Goal: Task Accomplishment & Management: Contribute content

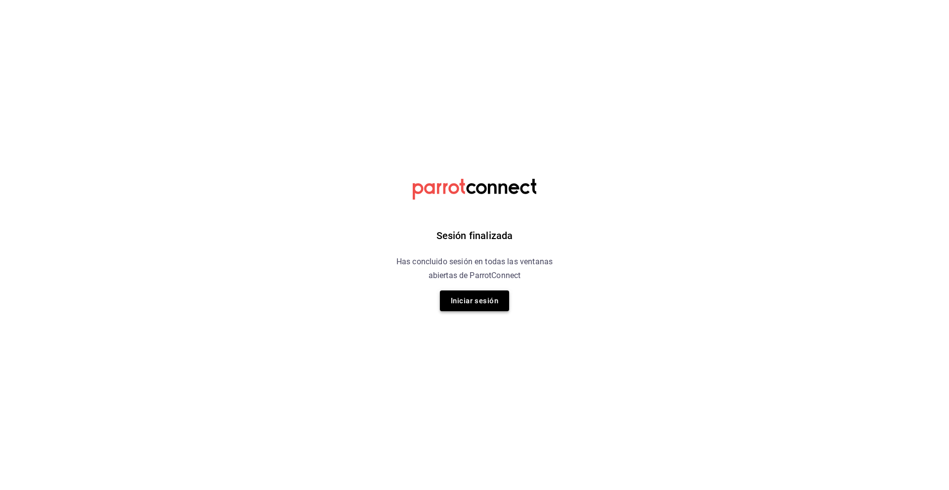
click at [467, 298] on button "Iniciar sesión" at bounding box center [474, 300] width 69 height 21
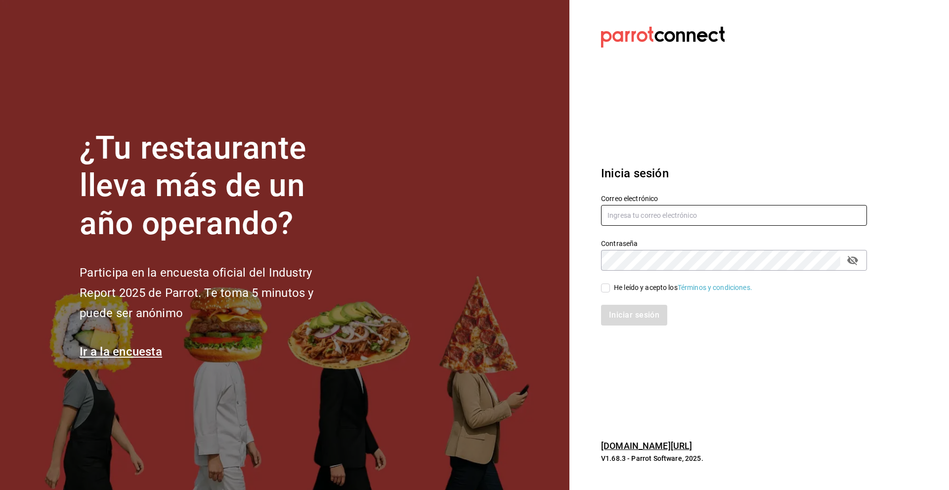
click at [640, 217] on input "text" at bounding box center [734, 215] width 266 height 21
drag, startPoint x: 733, startPoint y: 214, endPoint x: 690, endPoint y: 216, distance: 42.5
click at [690, 216] on input "luischong@playabichis.mx#Soyguapo03" at bounding box center [734, 215] width 266 height 21
type input "luischong@playabichis.mx"
click at [602, 288] on input "He leído y acepto los Términos y condiciones." at bounding box center [605, 288] width 9 height 9
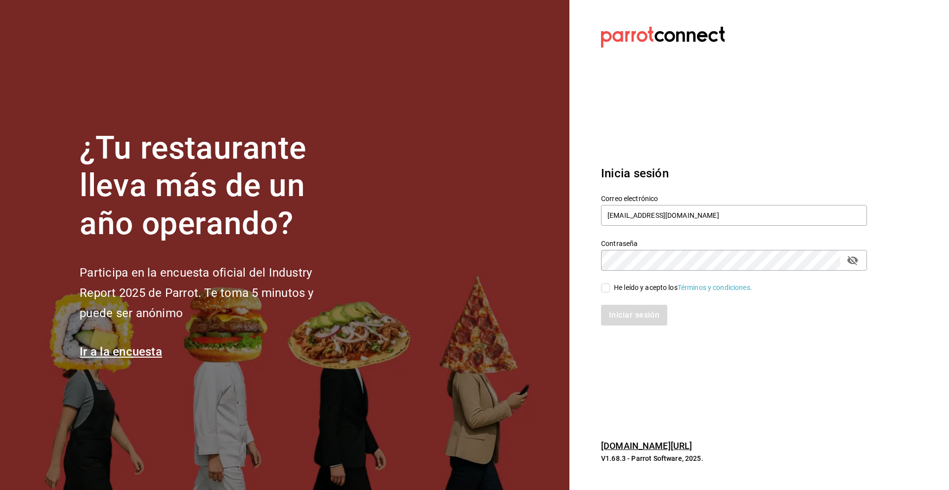
checkbox input "true"
click at [620, 320] on button "Iniciar sesión" at bounding box center [634, 315] width 67 height 21
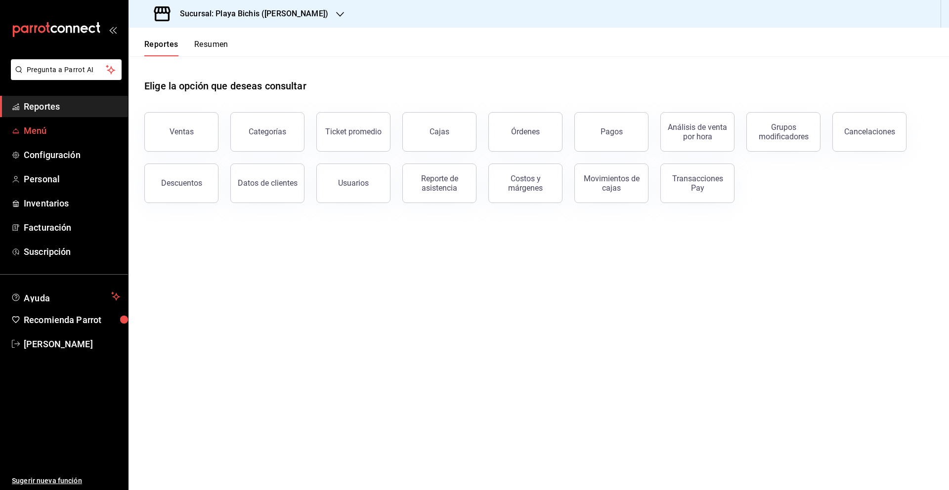
click at [54, 133] on span "Menú" at bounding box center [72, 130] width 96 height 13
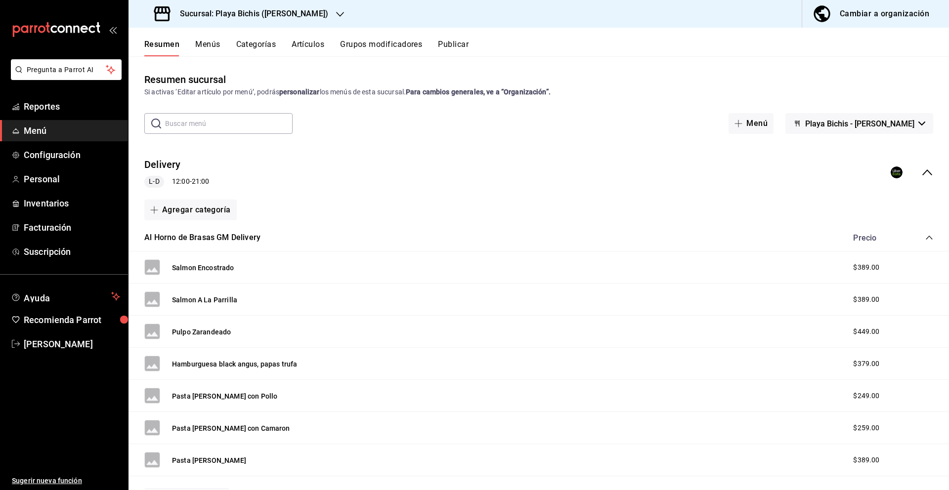
click at [312, 43] on button "Artículos" at bounding box center [307, 48] width 33 height 17
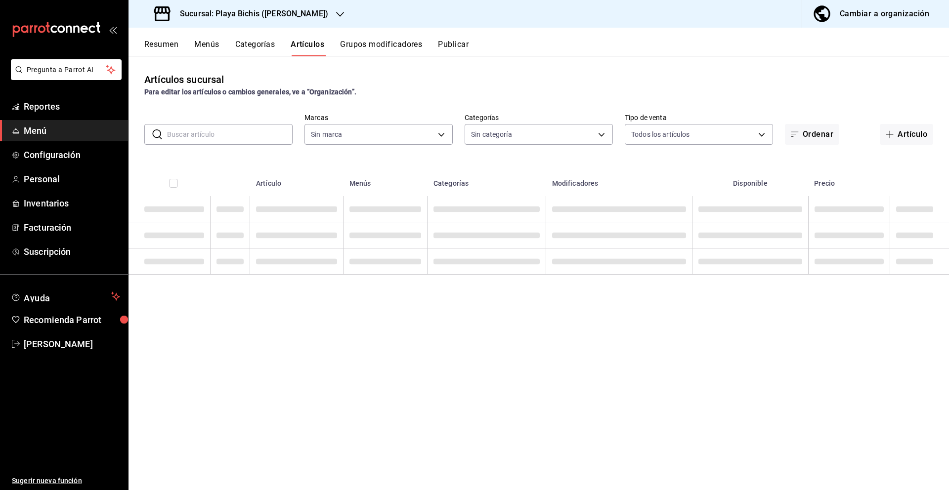
type input "4ba3d68a-2a71-4bf4-8272-d27f8f663470,fbc14f8a-a0c0-448e-9dac-7011cab8a3fb"
type input "76e75858-4b08-477f-a465-cf029eac86d2,78309816-bf67-4f6e-b1f2-e0ed4e3c0c0d,ac9ab…"
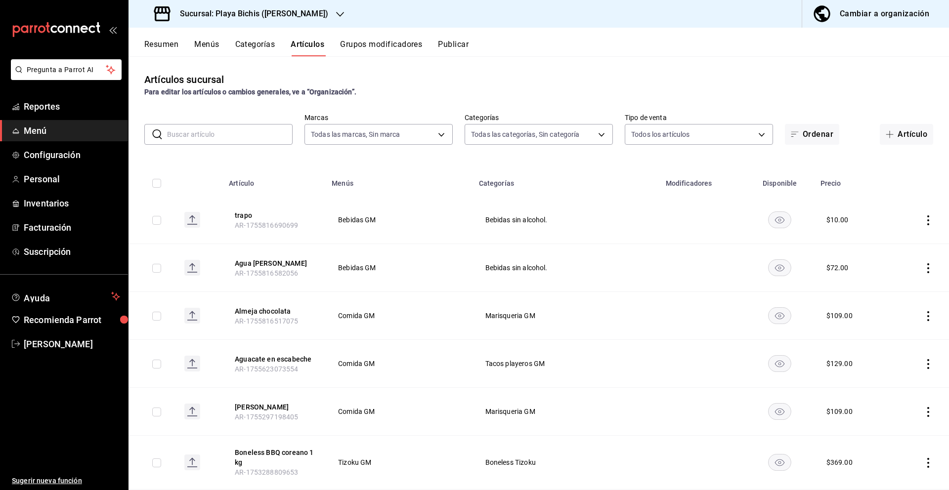
click at [264, 129] on input "text" at bounding box center [229, 134] width 125 height 20
click at [899, 134] on button "Artículo" at bounding box center [905, 134] width 53 height 21
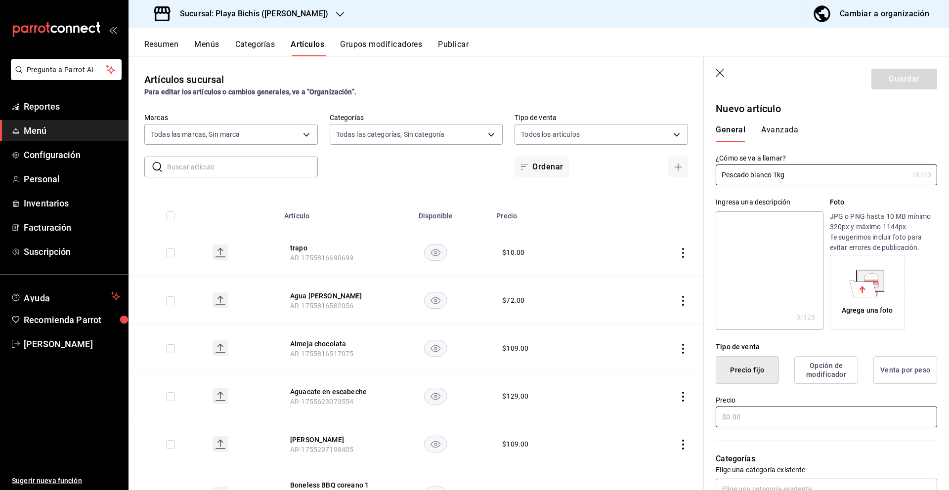
type input "Pescado blanco 1kg"
click at [778, 414] on input "text" at bounding box center [825, 417] width 221 height 21
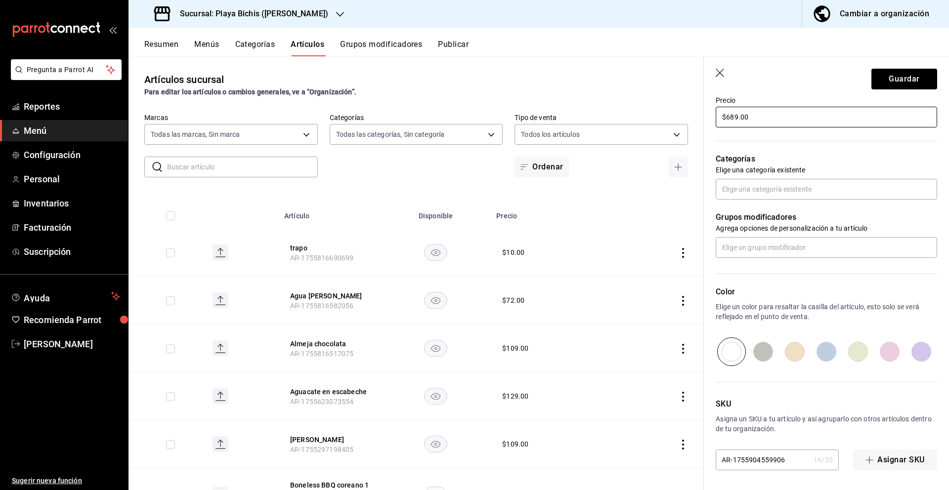
scroll to position [290, 0]
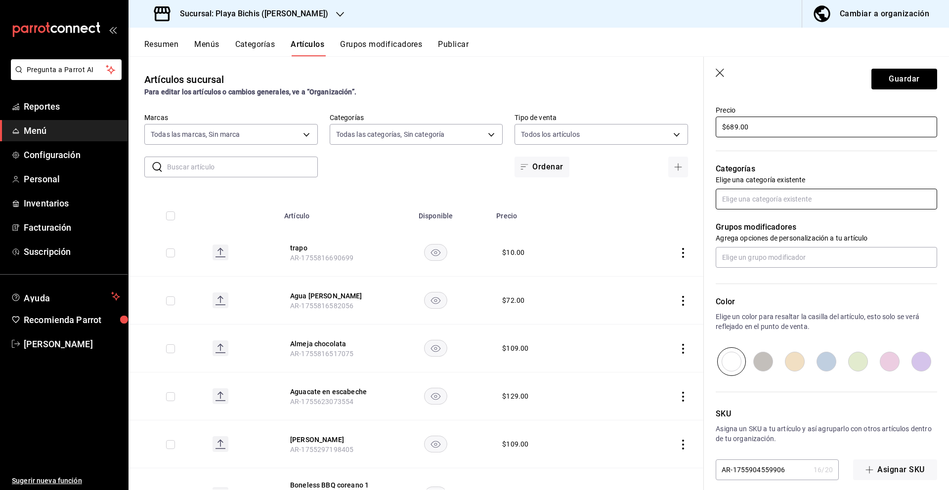
type input "$689.00"
click at [791, 202] on input "text" at bounding box center [825, 199] width 221 height 21
type input "p"
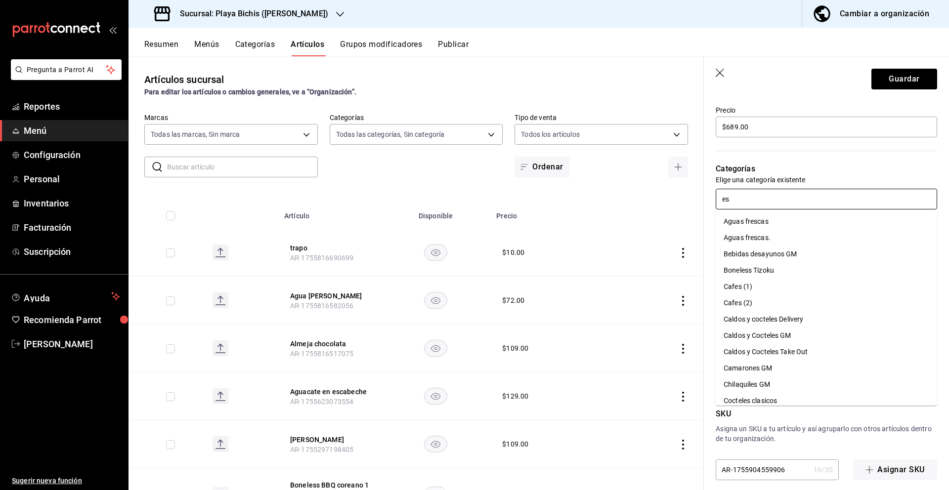
type input "e"
type input "gm"
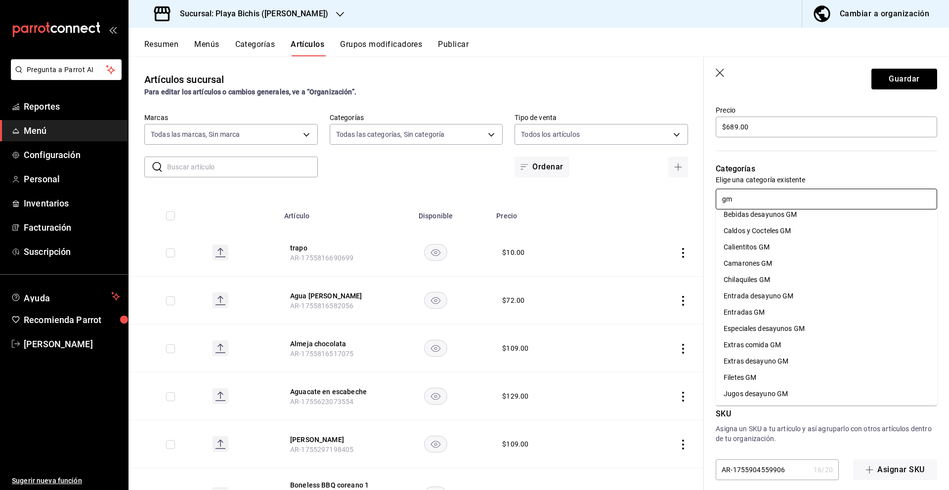
scroll to position [0, 0]
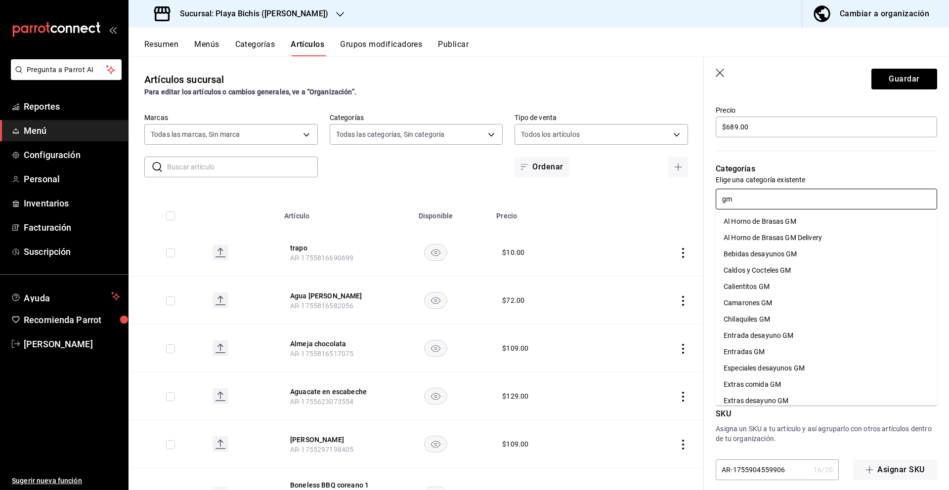
click at [792, 223] on li "Al Horno de Brasas GM" at bounding box center [825, 221] width 221 height 16
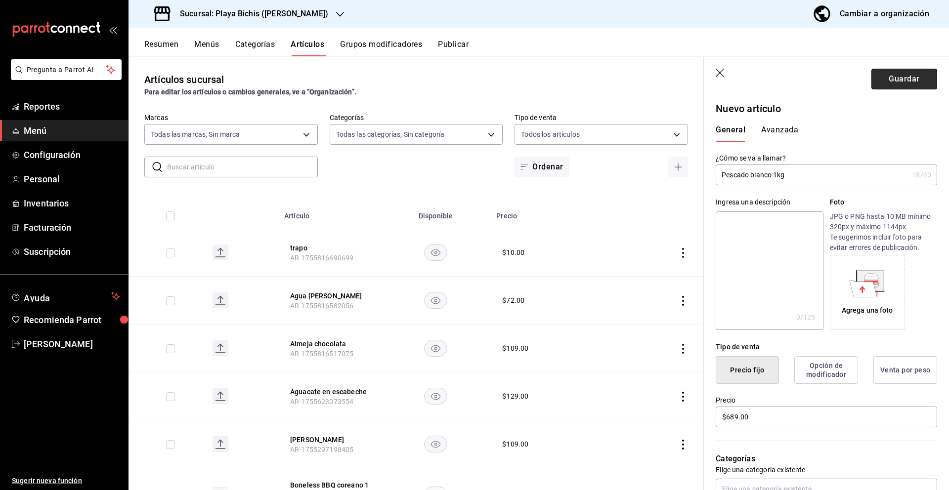
click at [886, 84] on button "Guardar" at bounding box center [904, 79] width 66 height 21
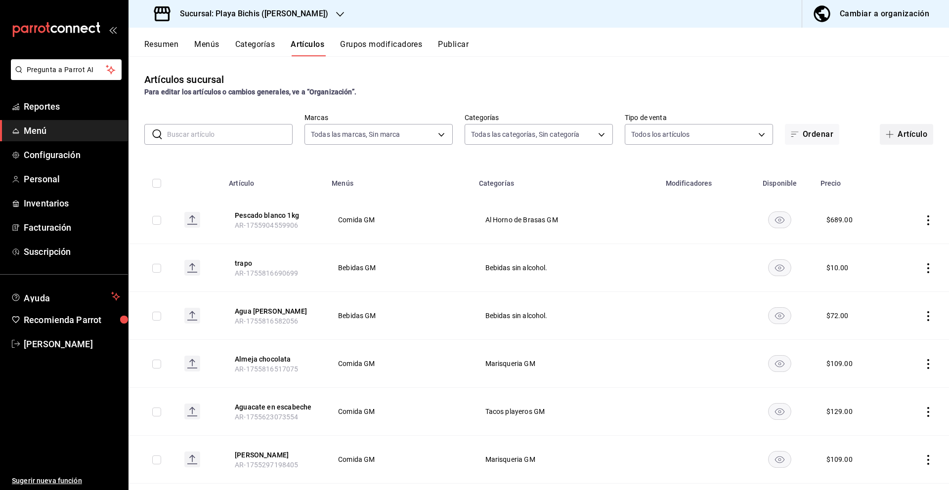
click at [894, 132] on span "button" at bounding box center [891, 134] width 12 height 8
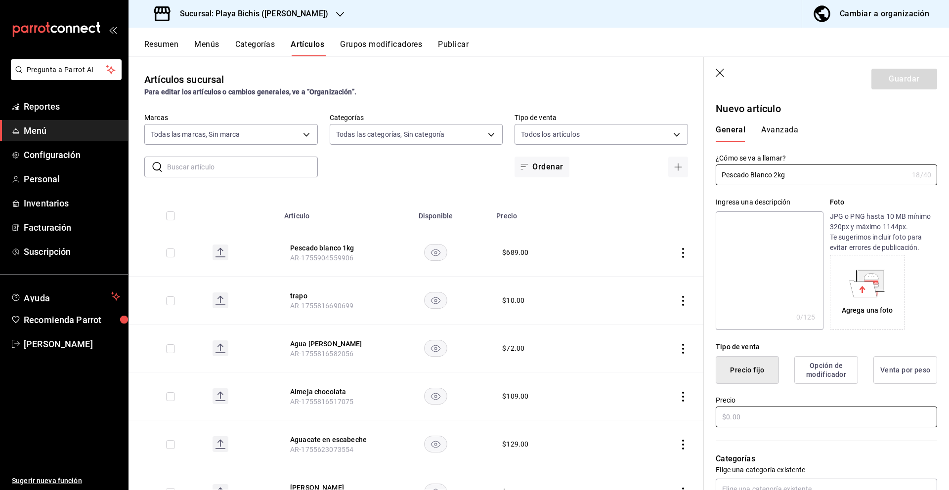
type input "Pescado Blanco 2kg"
click at [741, 416] on input "text" at bounding box center [825, 417] width 221 height 21
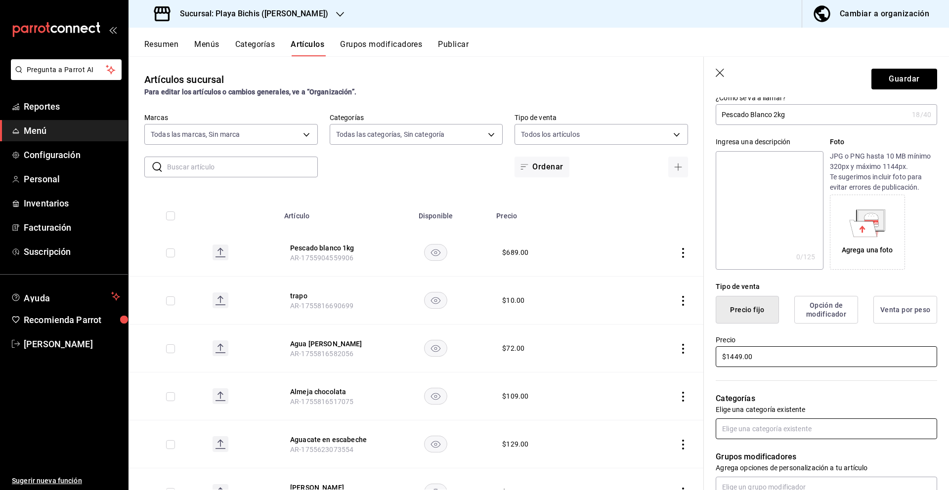
scroll to position [78, 0]
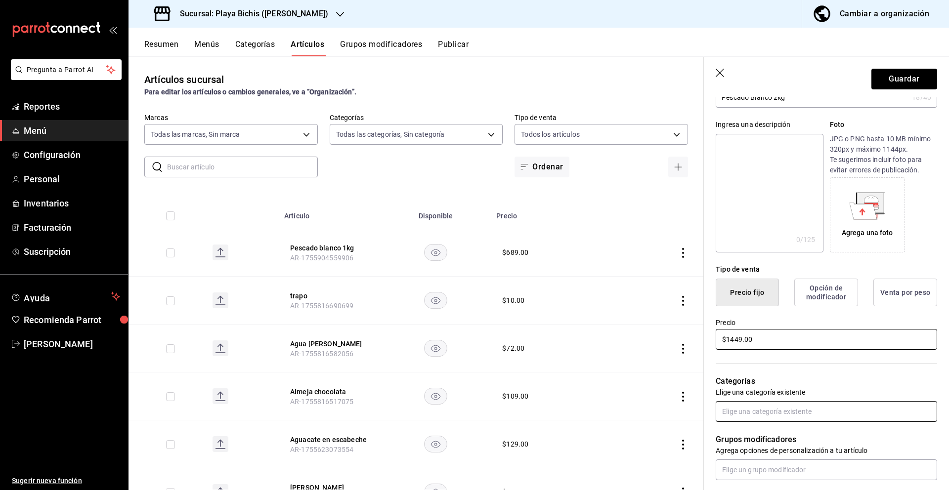
type input "$1449.00"
click at [770, 412] on input "text" at bounding box center [825, 411] width 221 height 21
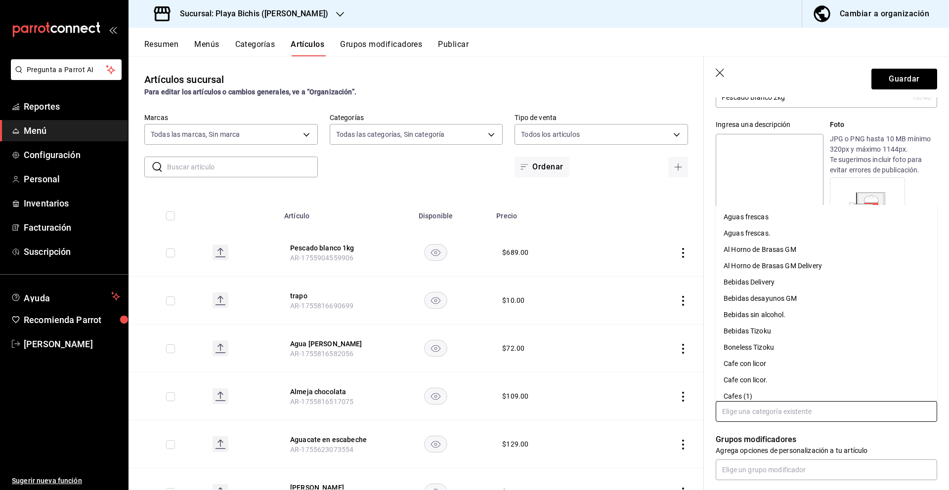
click at [787, 252] on li "Al Horno de Brasas GM" at bounding box center [825, 250] width 221 height 16
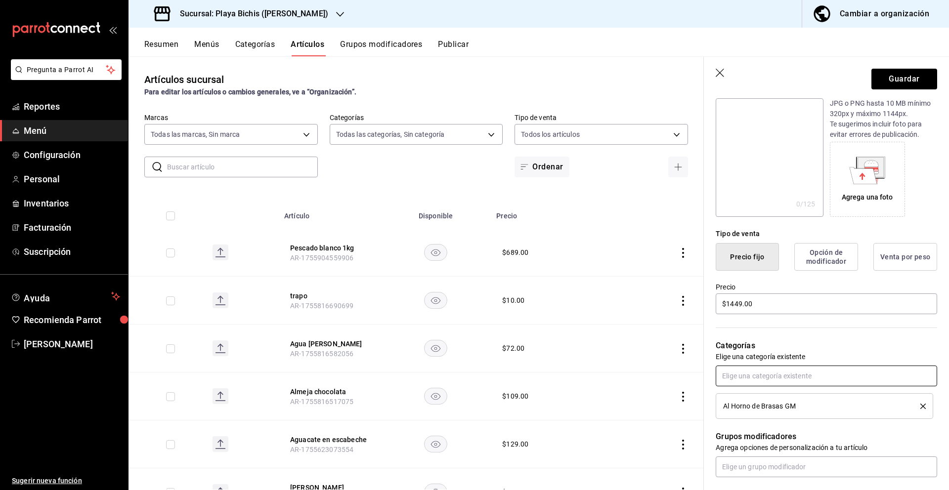
scroll to position [0, 0]
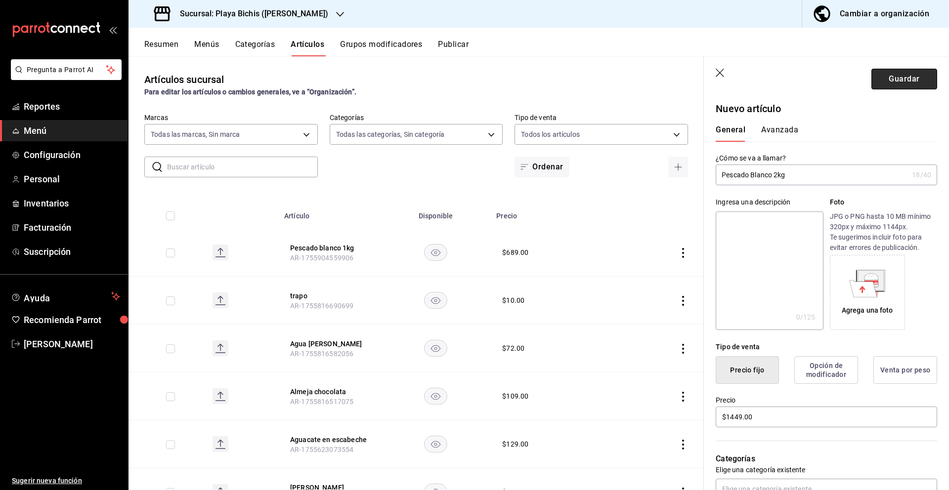
click at [899, 80] on button "Guardar" at bounding box center [904, 79] width 66 height 21
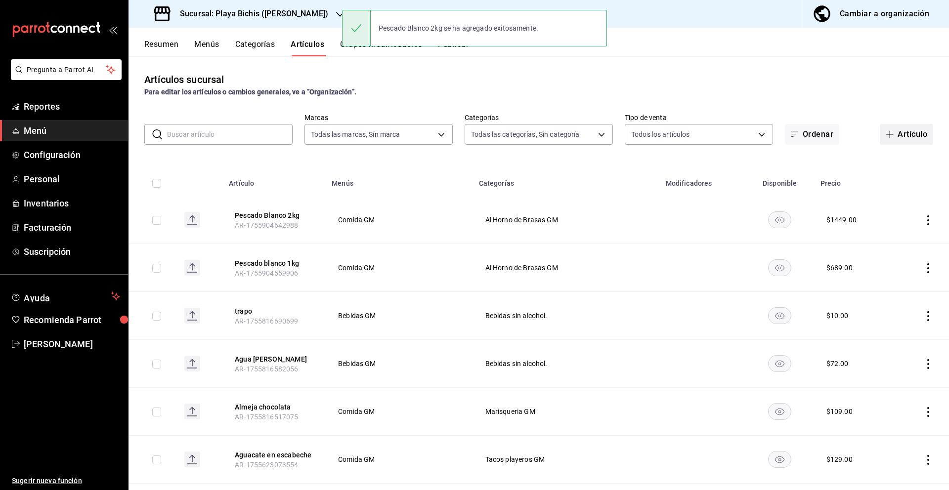
click at [921, 139] on button "Artículo" at bounding box center [905, 134] width 53 height 21
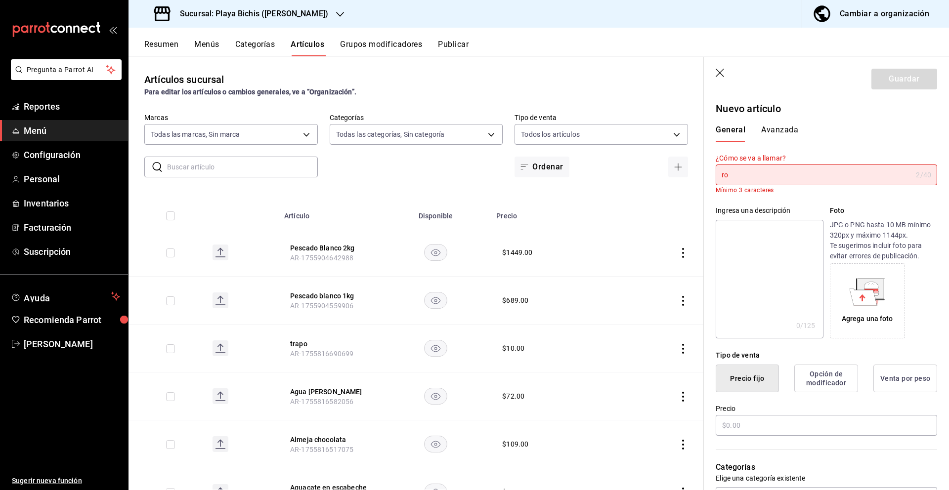
type input "r"
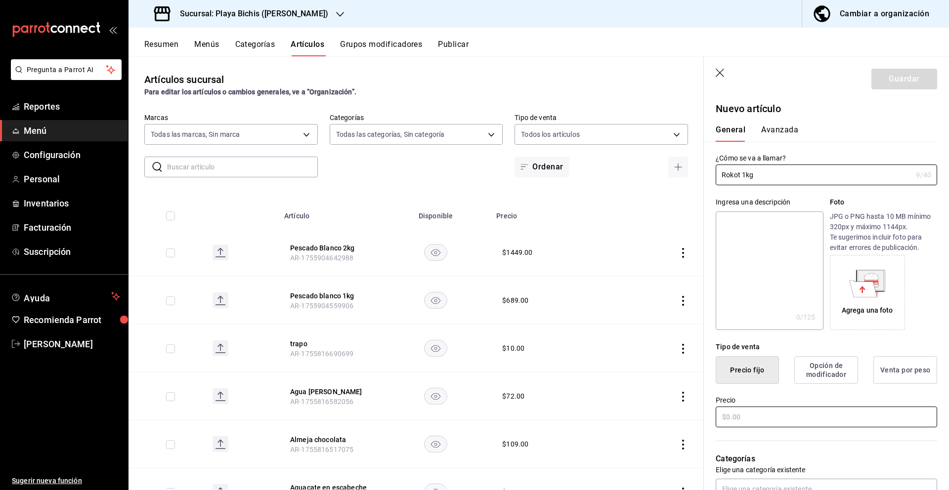
type input "Rokot 1kg"
click at [836, 417] on input "text" at bounding box center [825, 417] width 221 height 21
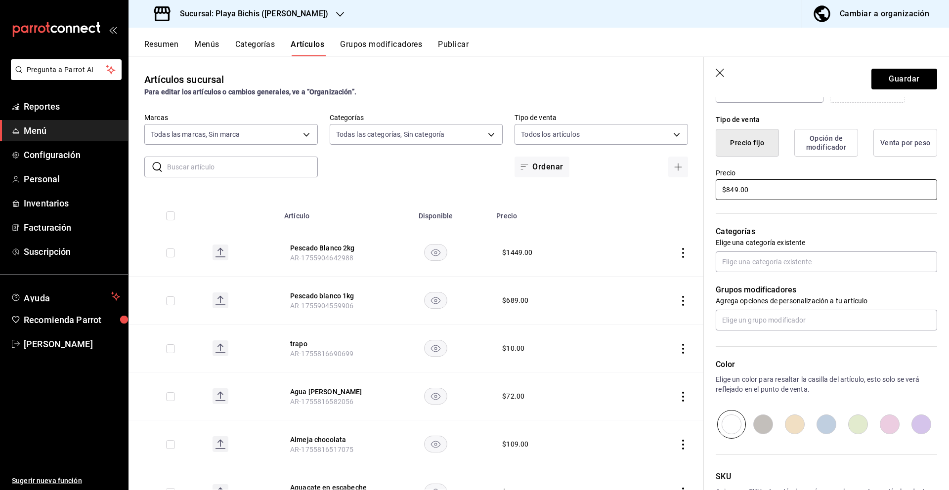
scroll to position [228, 0]
type input "$849.00"
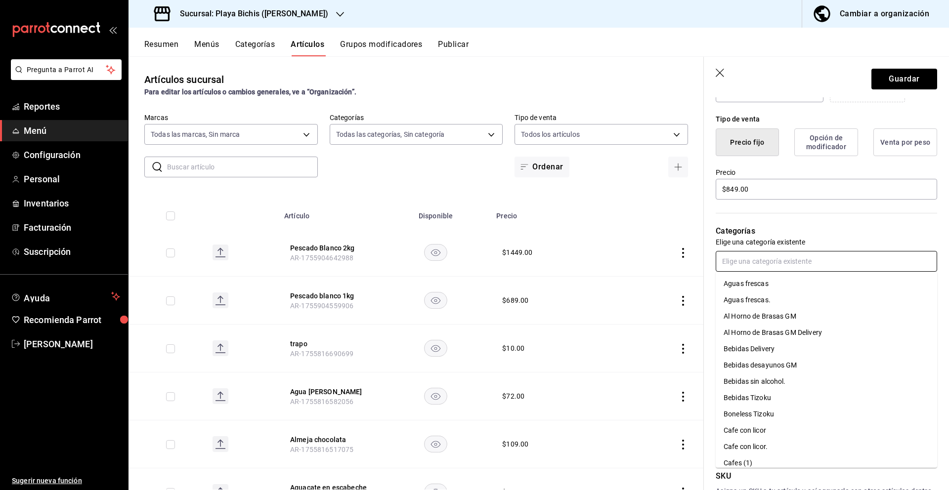
click at [779, 264] on input "text" at bounding box center [825, 261] width 221 height 21
click at [784, 319] on li "Al Horno de Brasas GM" at bounding box center [825, 316] width 221 height 16
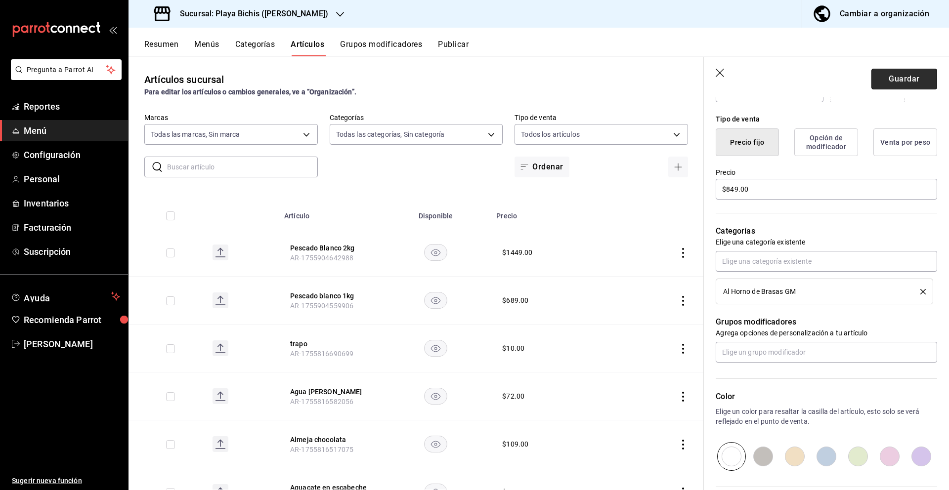
click at [899, 84] on button "Guardar" at bounding box center [904, 79] width 66 height 21
